Goal: Transaction & Acquisition: Download file/media

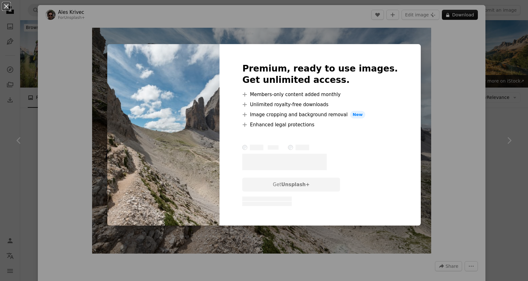
scroll to position [1717, 0]
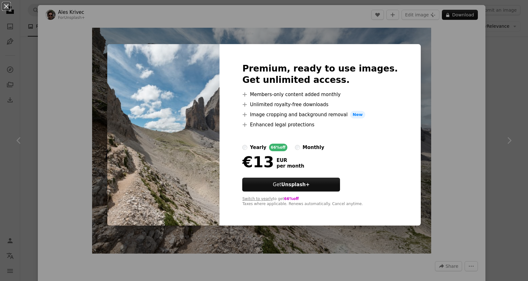
click at [266, 150] on div "yearly" at bounding box center [258, 148] width 16 height 8
click at [505, 85] on div "An X shape Premium, ready to use images. Get unlimited access. A plus sign Memb…" at bounding box center [264, 140] width 528 height 281
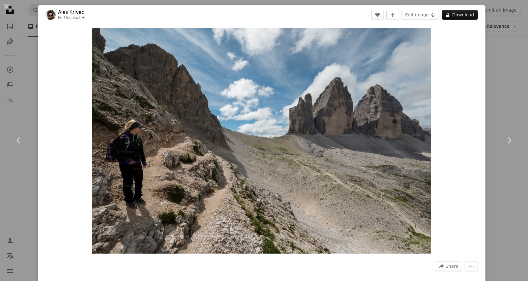
click at [511, 85] on div "An X shape Chevron left Chevron right Ales Krivec For Unsplash+ A heart A plus …" at bounding box center [264, 140] width 528 height 281
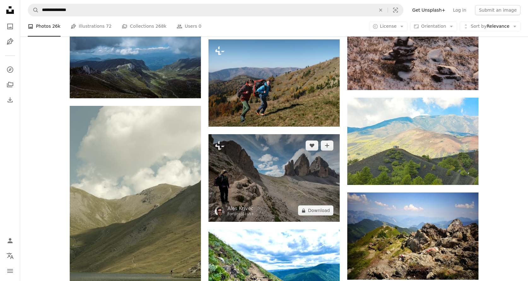
click at [326, 170] on img at bounding box center [273, 178] width 131 height 88
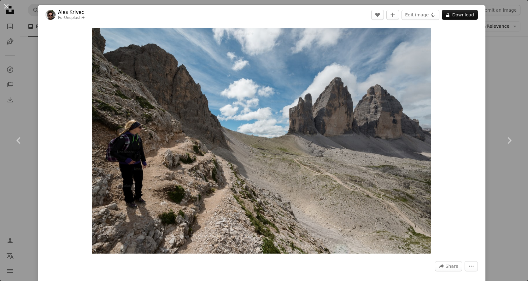
click at [509, 82] on div "An X shape Chevron left Chevron right Ales Krivec For Unsplash+ A heart A plus …" at bounding box center [264, 140] width 528 height 281
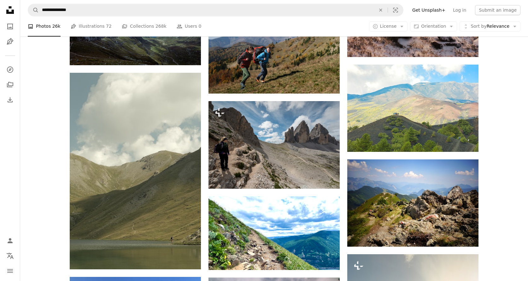
scroll to position [1756, 0]
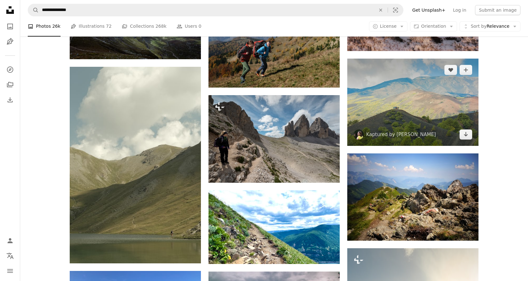
click at [413, 108] on img at bounding box center [412, 102] width 131 height 87
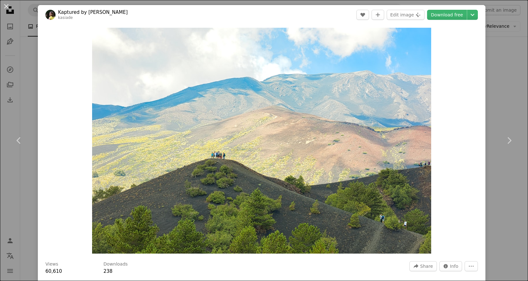
click at [507, 95] on div "An X shape Chevron left Chevron right Kaptured by Kasia kasiade A heart A plus …" at bounding box center [264, 140] width 528 height 281
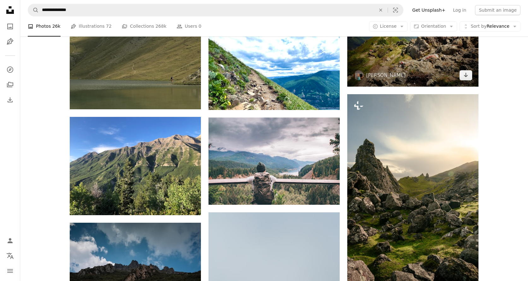
scroll to position [1911, 0]
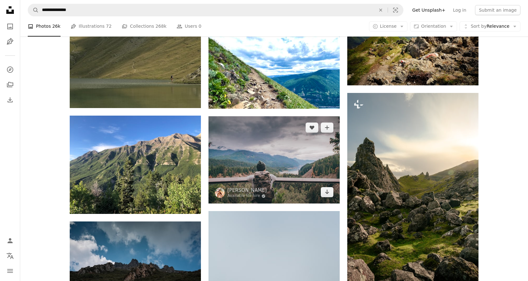
click at [315, 145] on img at bounding box center [273, 159] width 131 height 87
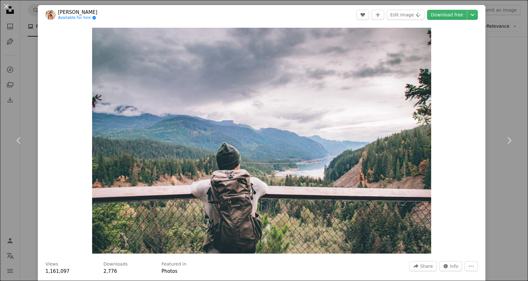
click at [516, 105] on div "An X shape Chevron left Chevron right [PERSON_NAME] Available for hire A checkm…" at bounding box center [264, 140] width 528 height 281
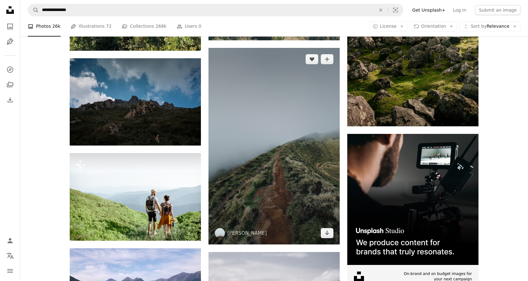
scroll to position [2079, 0]
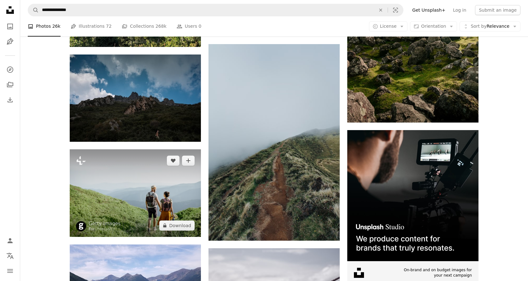
click at [183, 178] on img at bounding box center [135, 194] width 131 height 88
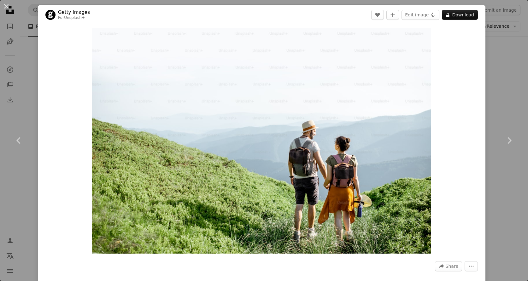
click at [506, 84] on div "An X shape Chevron left Chevron right Getty Images For Unsplash+ A heart A plus…" at bounding box center [264, 140] width 528 height 281
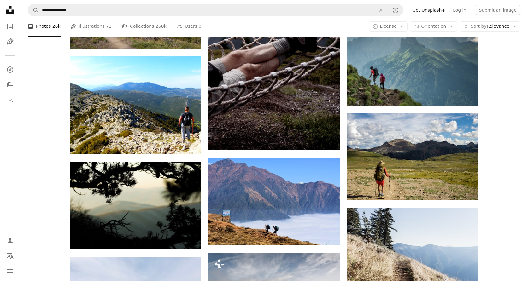
scroll to position [2374, 0]
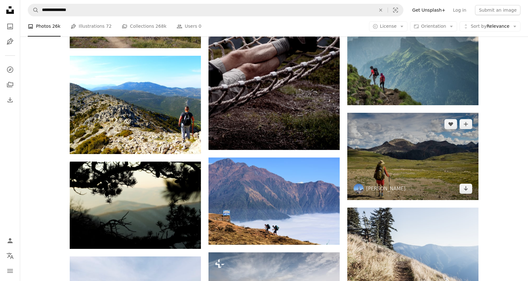
click at [401, 140] on img at bounding box center [412, 156] width 131 height 87
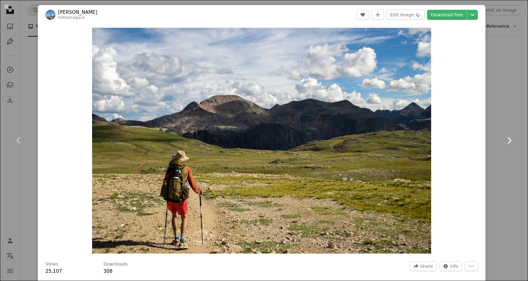
click at [509, 116] on link "Chevron right" at bounding box center [509, 140] width 38 height 61
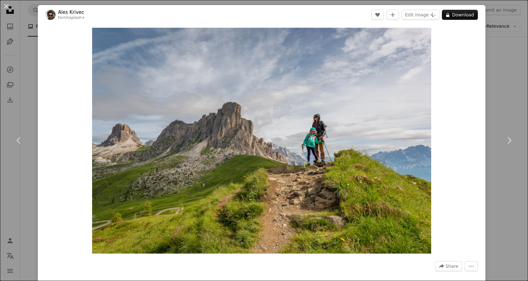
click at [520, 82] on div "An X shape Chevron left Chevron right Ales Krivec For Unsplash+ A heart A plus …" at bounding box center [264, 140] width 528 height 281
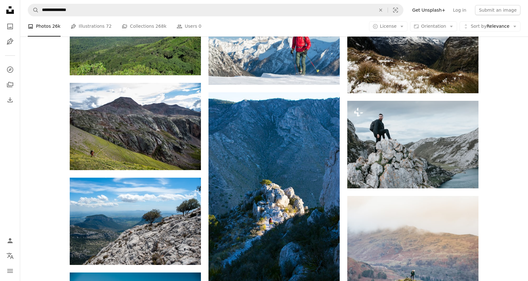
scroll to position [3492, 0]
